Goal: Find specific page/section: Find specific page/section

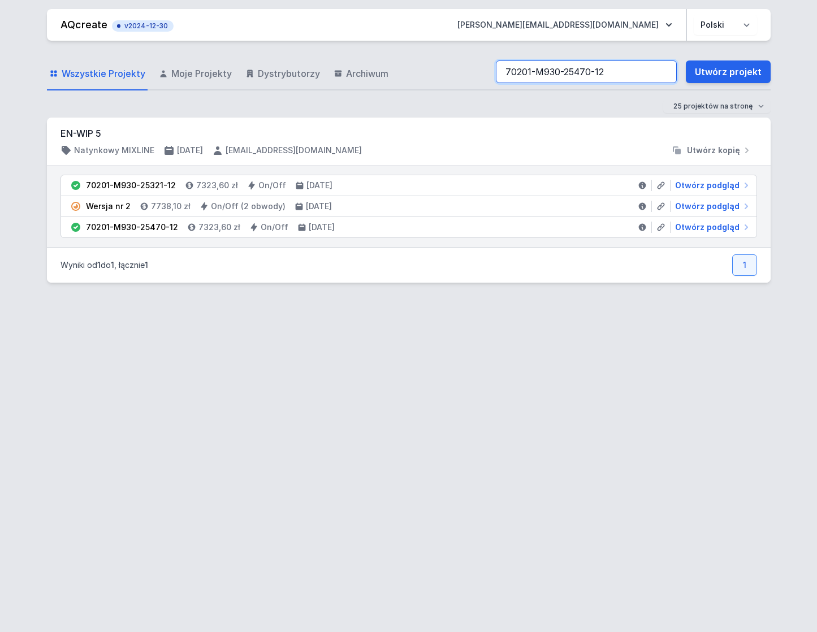
drag, startPoint x: 639, startPoint y: 77, endPoint x: 38, endPoint y: 114, distance: 601.8
click at [38, 114] on div "AQcreate v2024-12-30 michal.ciechmiszczuk@aqform.com Polski English Wszystkie P…" at bounding box center [408, 316] width 817 height 632
paste input "69"
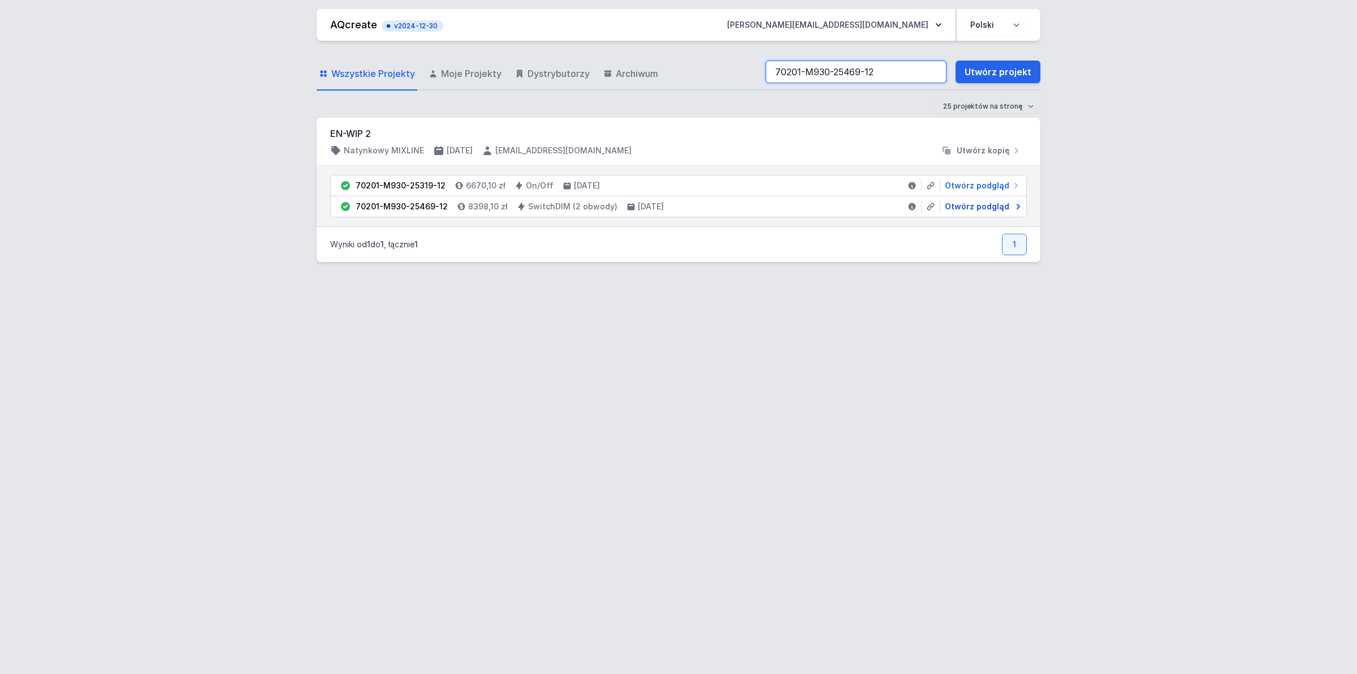
type input "70201-M930-25469-12"
click at [817, 208] on span "Otwórz podgląd" at bounding box center [977, 206] width 64 height 11
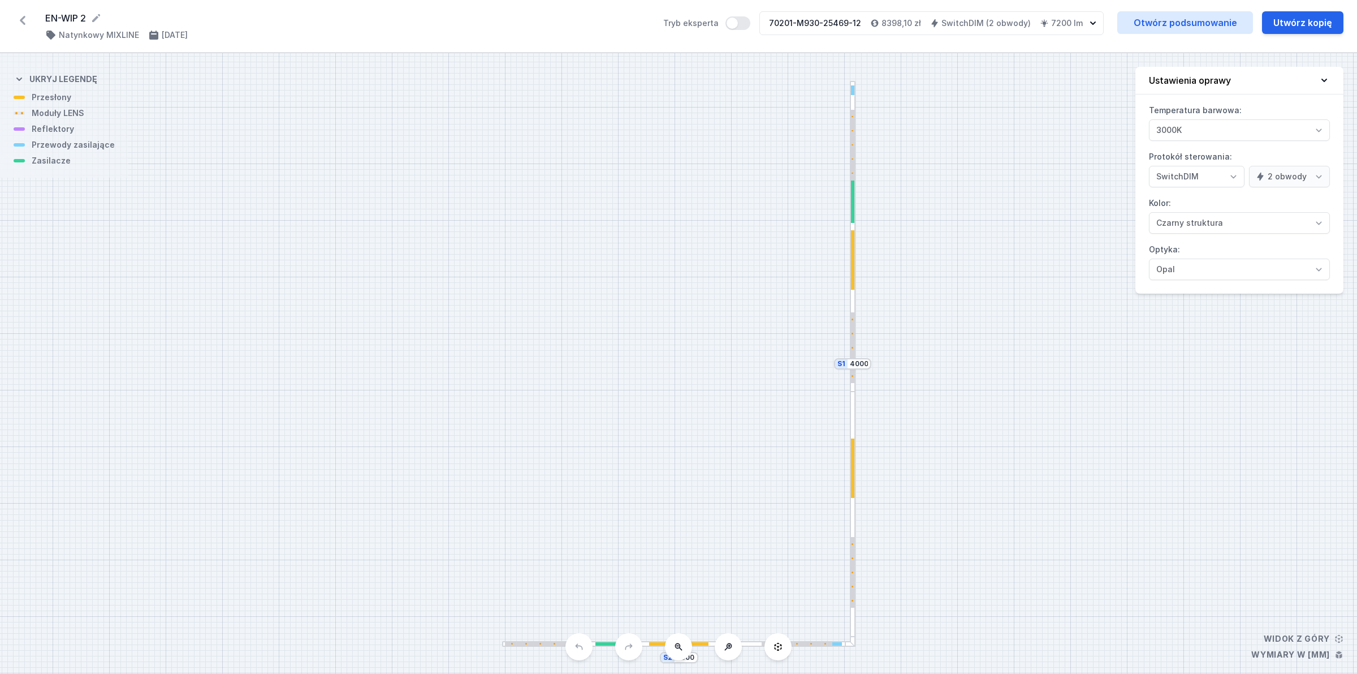
select select "3"
select select "true"
select select "2"
click at [855, 219] on div at bounding box center [853, 201] width 4 height 42
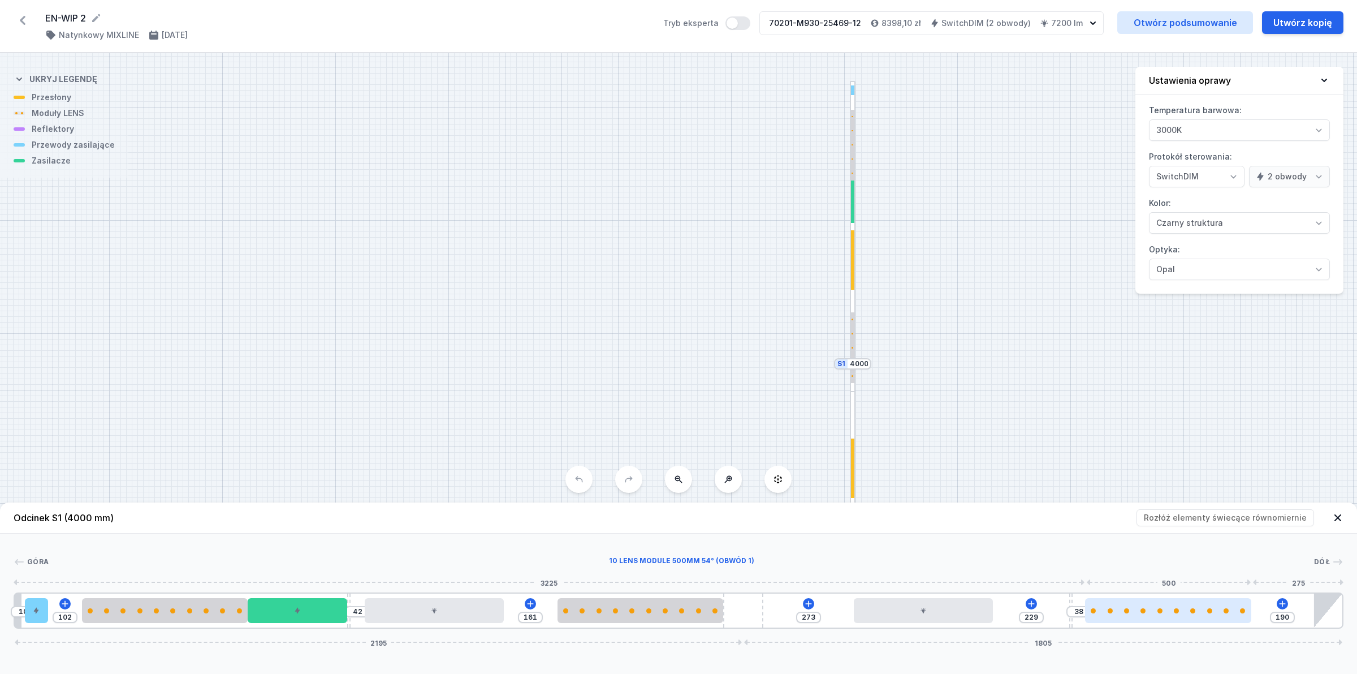
click at [1193, 608] on div at bounding box center [1193, 610] width 5 height 5
select select "2668"
click at [1073, 600] on div "10 102 42 161 273 229 38 190 2195 1805" at bounding box center [679, 610] width 1330 height 36
click at [1070, 598] on div at bounding box center [1071, 610] width 3 height 34
click at [1047, 609] on div "10 102 42 161 273 229 38 190 2195 1805" at bounding box center [679, 610] width 1330 height 36
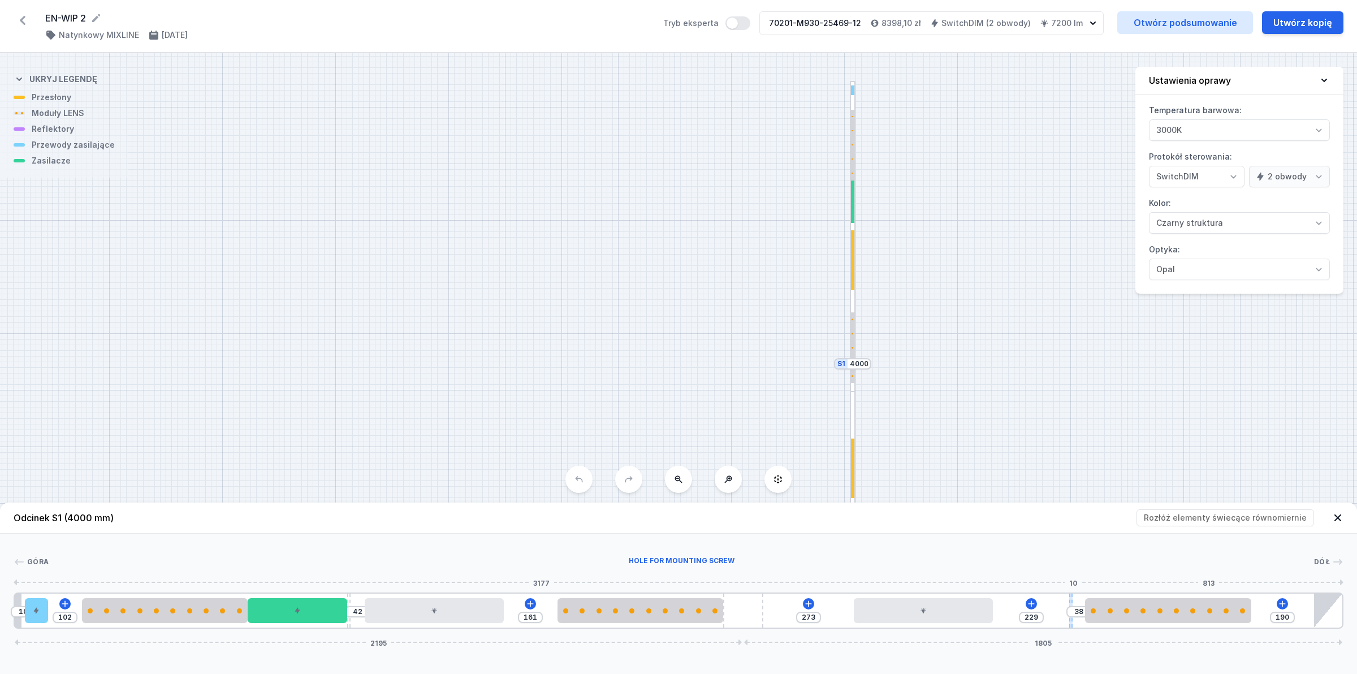
click at [1072, 605] on div at bounding box center [1071, 610] width 3 height 34
